Goal: Share content

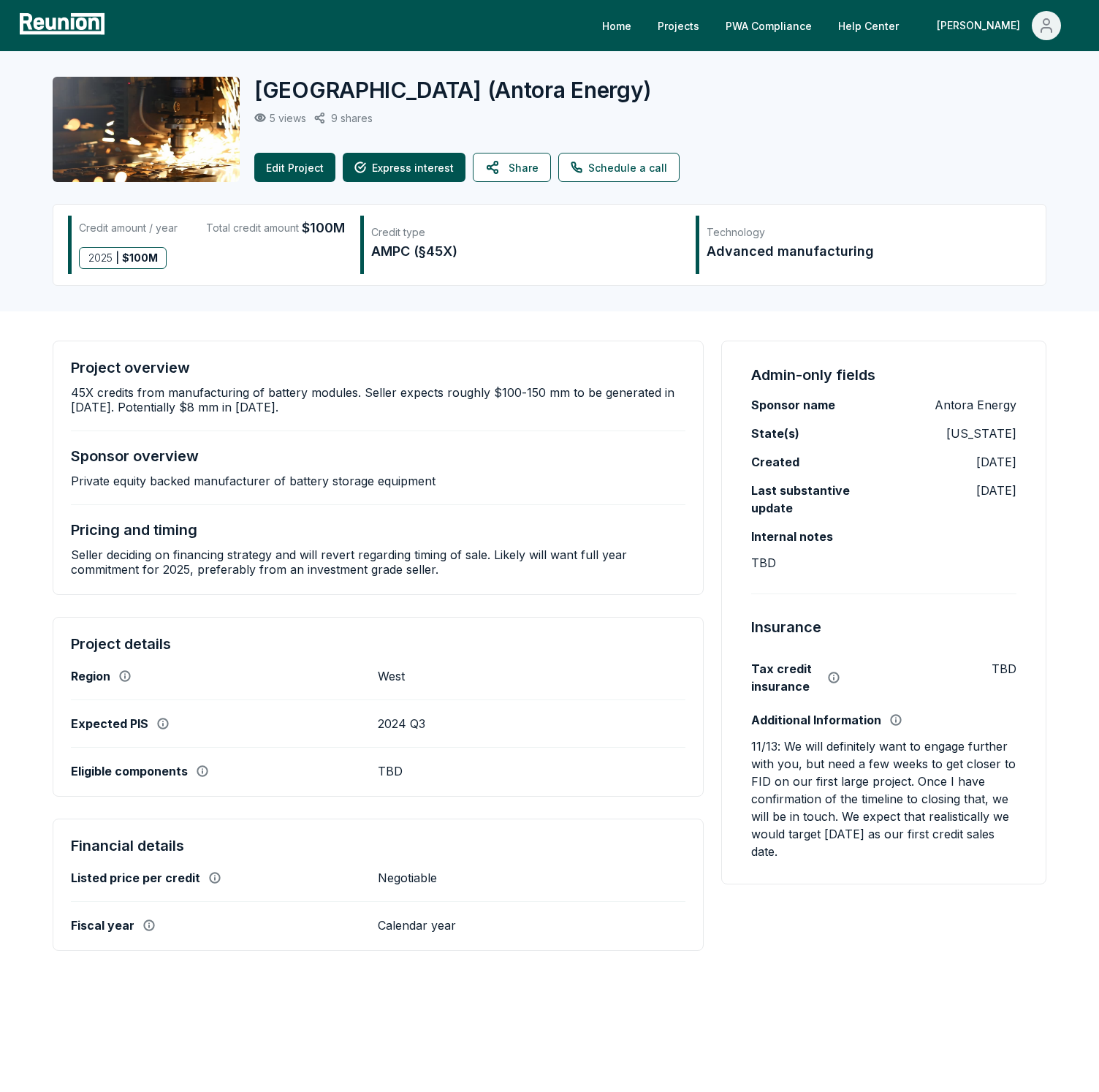
click at [780, 152] on div "Edit Project Express interest Share Schedule a call" at bounding box center [636, 167] width 763 height 29
click at [689, 102] on div "Golden Ridge ( Antora Energy )" at bounding box center [636, 90] width 763 height 27
click at [522, 162] on button "Share" at bounding box center [512, 167] width 78 height 29
click at [521, 163] on button "Share" at bounding box center [512, 167] width 78 height 29
click at [1016, 35] on div "[PERSON_NAME]" at bounding box center [981, 25] width 89 height 29
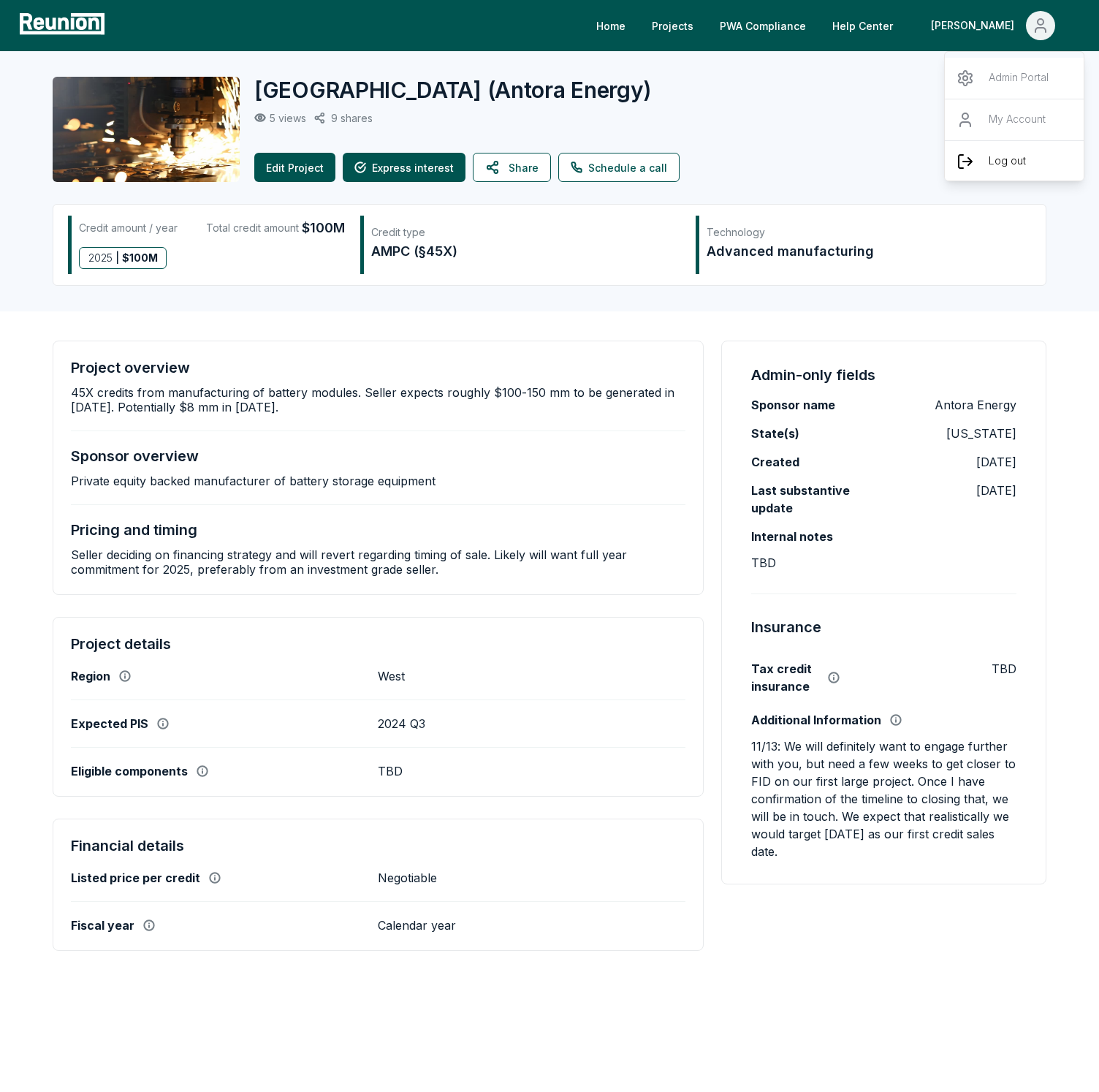
click at [992, 144] on div "Log out" at bounding box center [1015, 160] width 140 height 42
